Goal: Consume media (video, audio): Consume media (video, audio)

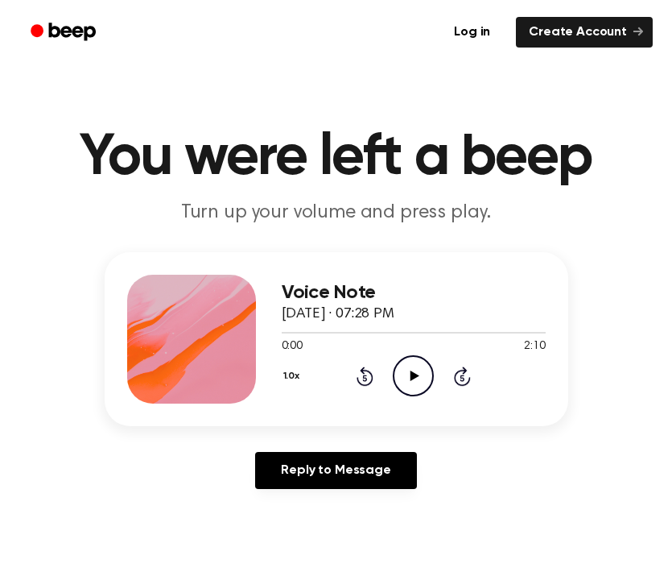
click at [408, 366] on icon "Play Audio" at bounding box center [413, 375] width 41 height 41
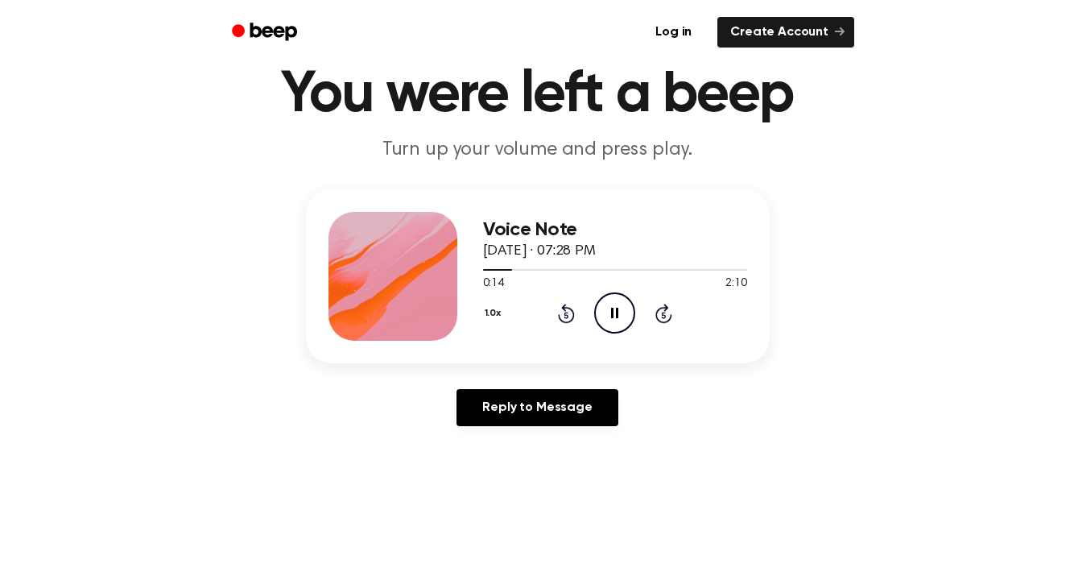
scroll to position [64, 0]
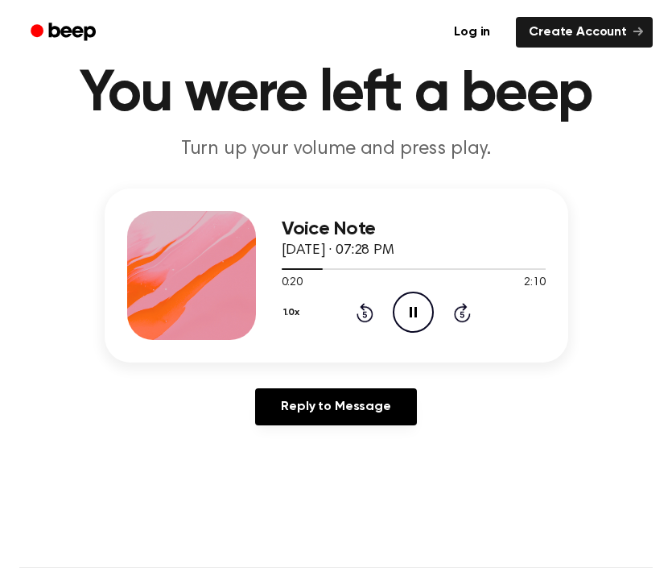
click at [421, 316] on icon "Pause Audio" at bounding box center [413, 311] width 41 height 41
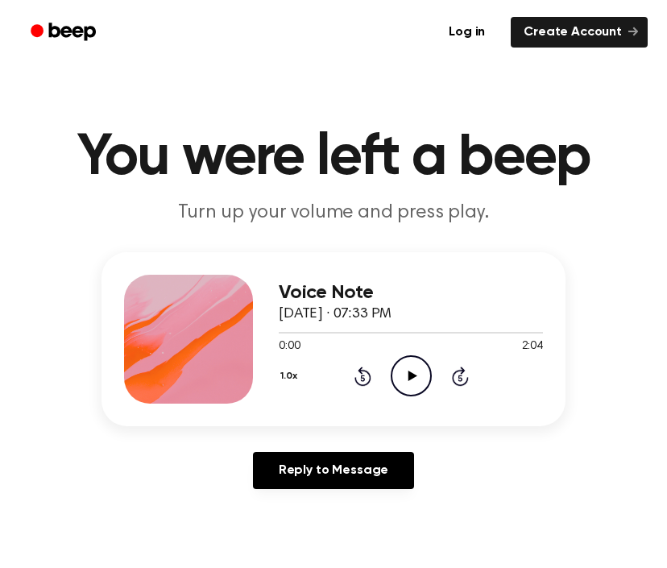
click at [399, 369] on icon "Play Audio" at bounding box center [410, 375] width 41 height 41
click at [407, 332] on div at bounding box center [411, 333] width 264 height 2
click at [408, 332] on div at bounding box center [411, 333] width 264 height 2
click at [463, 376] on icon "Skip 5 seconds" at bounding box center [460, 376] width 18 height 21
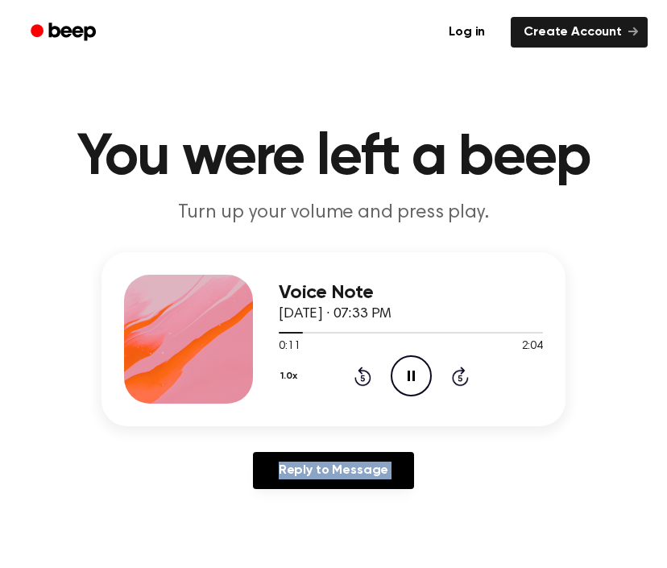
click at [463, 376] on icon "Skip 5 seconds" at bounding box center [460, 376] width 18 height 21
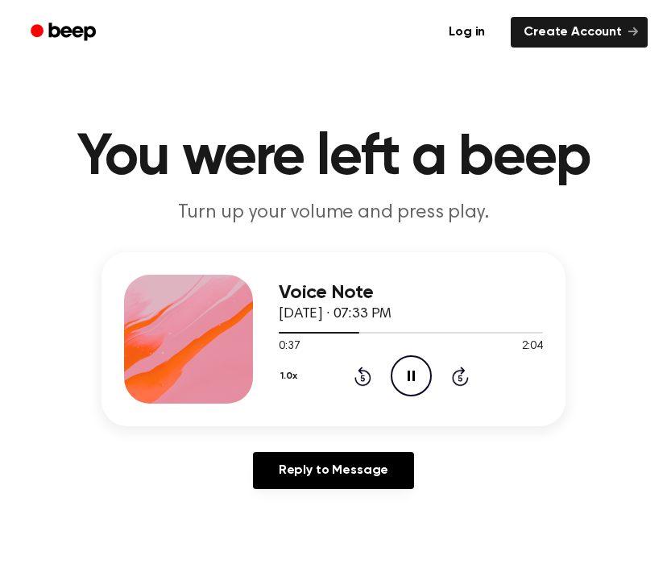
click at [463, 376] on icon "Skip 5 seconds" at bounding box center [460, 376] width 18 height 21
click at [464, 376] on icon "Skip 5 seconds" at bounding box center [460, 376] width 18 height 21
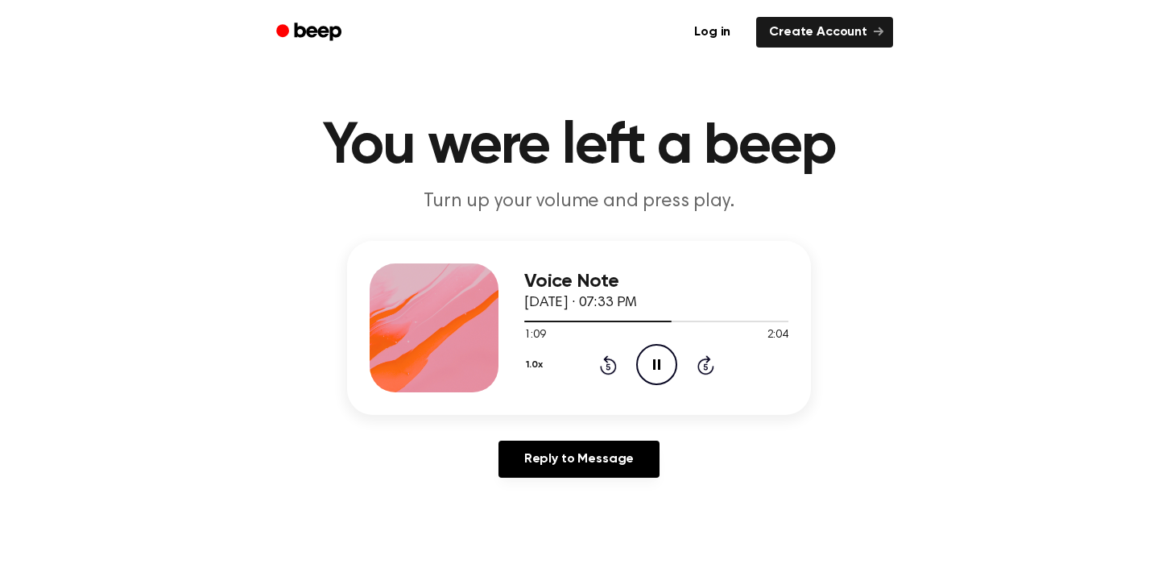
scroll to position [6, 0]
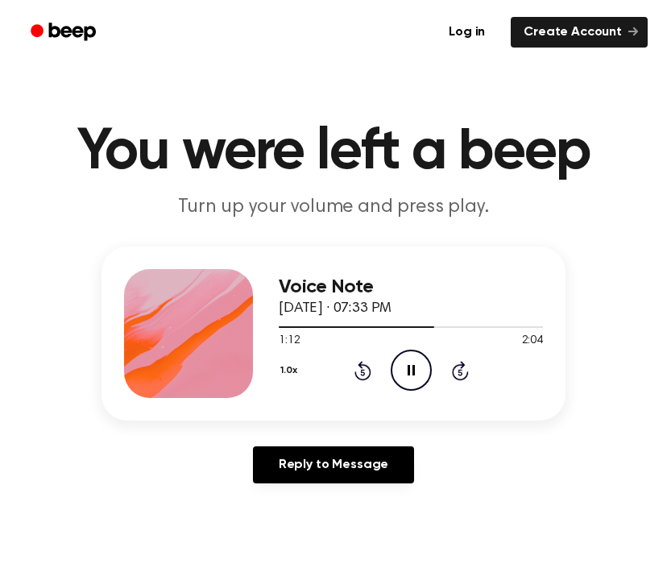
click at [463, 371] on icon "Skip 5 seconds" at bounding box center [460, 370] width 18 height 21
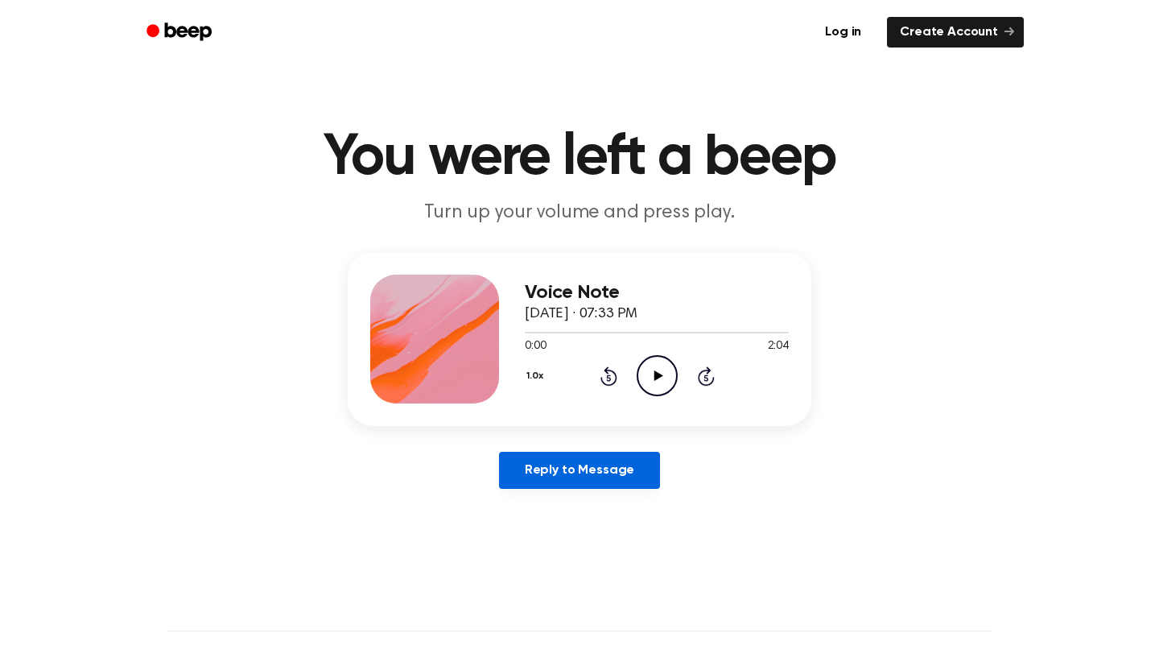
click at [580, 471] on link "Reply to Message" at bounding box center [579, 470] width 161 height 37
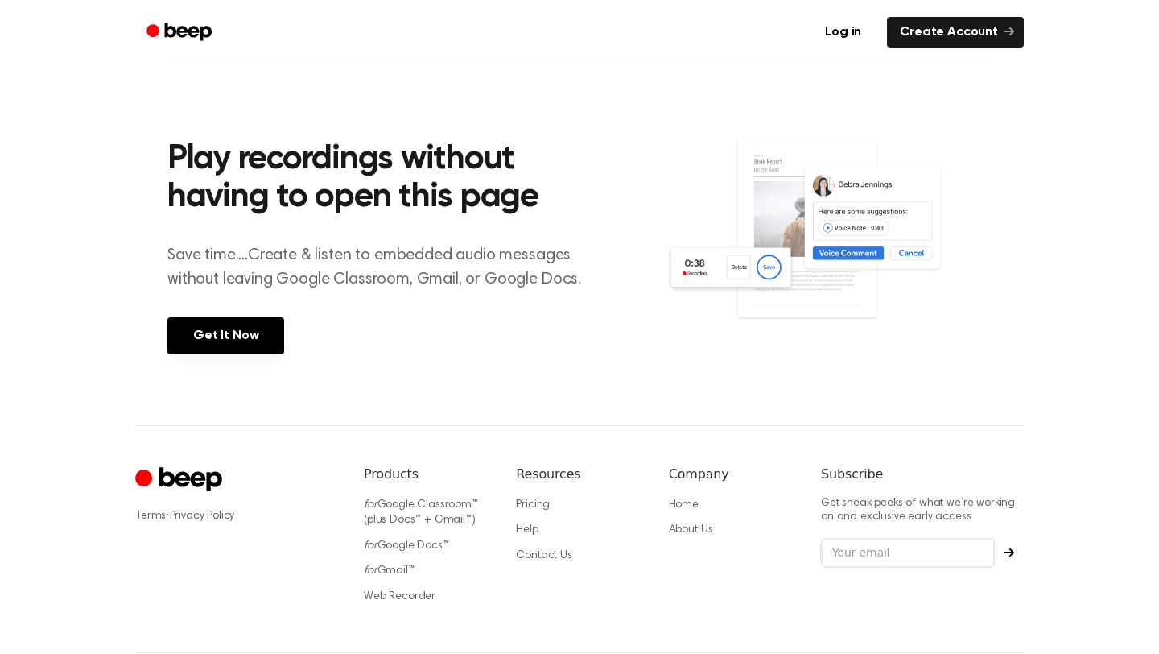
scroll to position [646, 0]
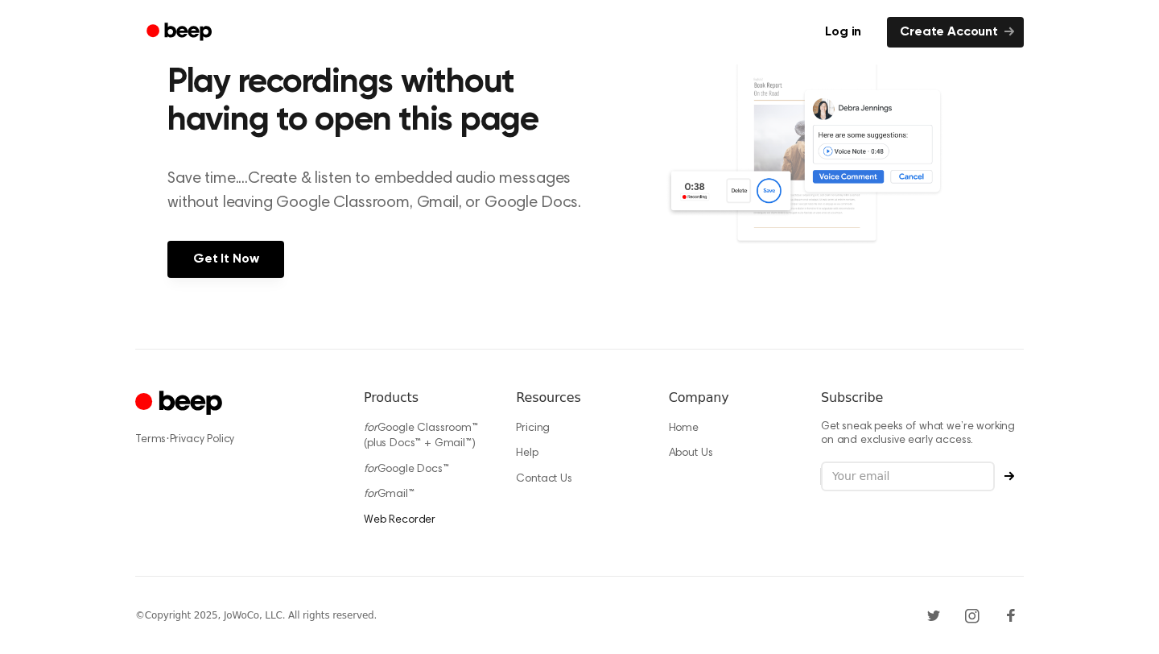
click at [419, 514] on link "Web Recorder" at bounding box center [400, 519] width 72 height 11
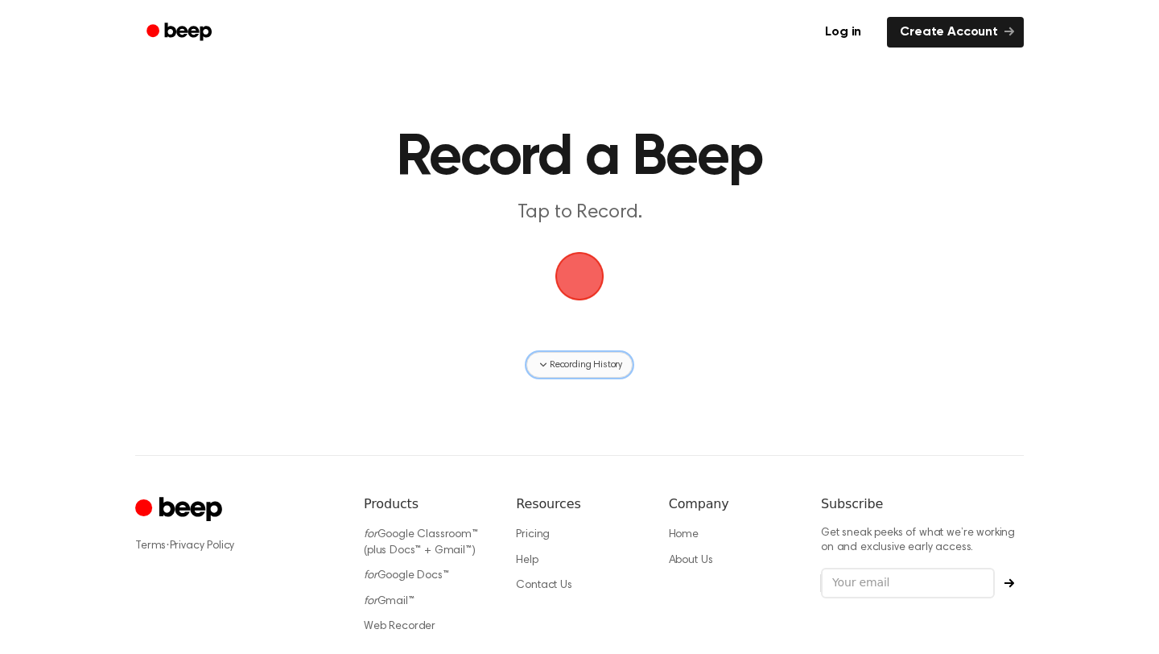
click at [570, 363] on span "Recording History" at bounding box center [586, 364] width 72 height 14
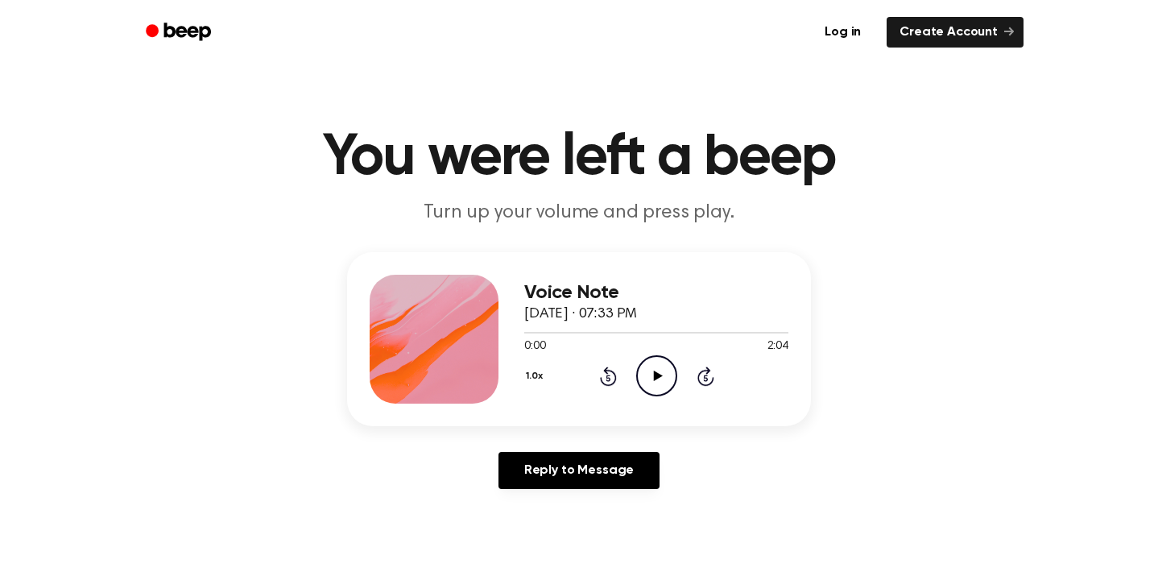
click at [646, 373] on icon "Play Audio" at bounding box center [656, 375] width 41 height 41
click at [650, 376] on icon "Pause Audio" at bounding box center [656, 375] width 41 height 41
click at [605, 376] on icon "Rewind 5 seconds" at bounding box center [608, 376] width 18 height 21
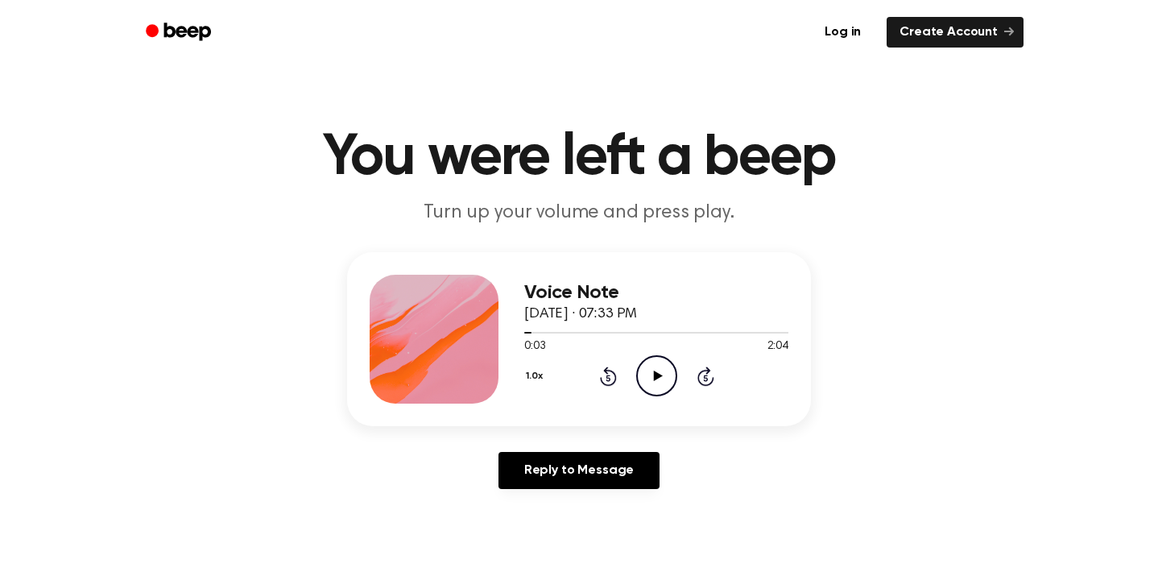
click at [605, 376] on icon "Rewind 5 seconds" at bounding box center [608, 376] width 18 height 21
click at [651, 367] on icon "Play Audio" at bounding box center [656, 375] width 41 height 41
